Goal: Go to known website: Access a specific website the user already knows

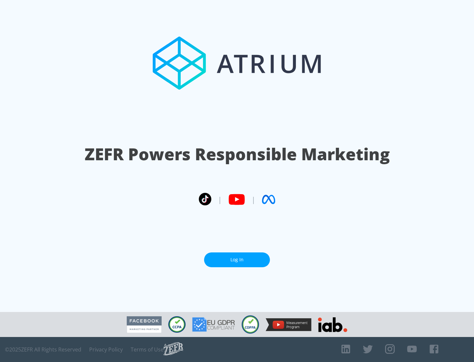
click at [237, 260] on link "Log In" at bounding box center [237, 259] width 66 height 15
